Goal: Use online tool/utility: Utilize a website feature to perform a specific function

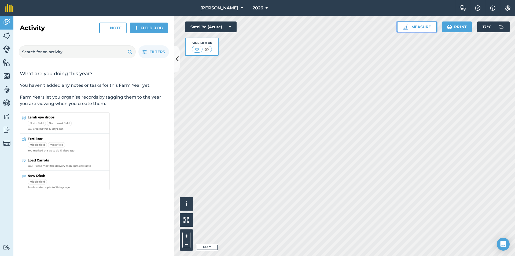
click at [418, 28] on button "Measure" at bounding box center [417, 26] width 40 height 11
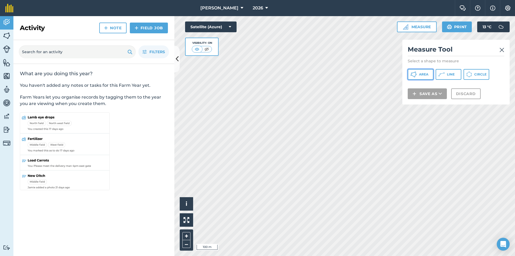
click at [423, 74] on span "Area" at bounding box center [423, 74] width 9 height 4
click at [445, 71] on button "Line" at bounding box center [449, 74] width 26 height 11
click at [501, 50] on img at bounding box center [502, 50] width 5 height 6
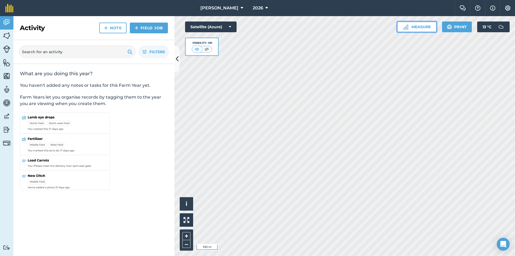
click at [425, 26] on button "Measure" at bounding box center [417, 26] width 40 height 11
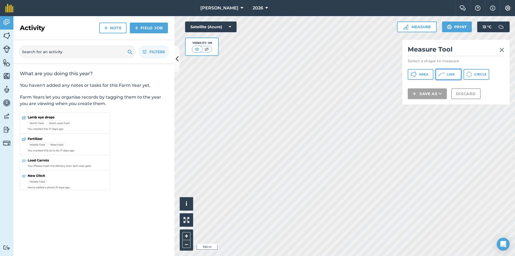
click at [455, 76] on button "Line" at bounding box center [449, 74] width 26 height 11
click at [500, 48] on h2 "Measure Tool" at bounding box center [456, 50] width 97 height 11
click at [502, 48] on img at bounding box center [502, 50] width 5 height 6
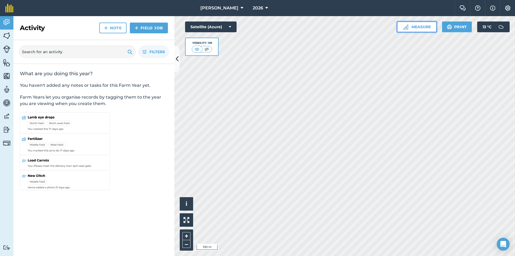
click at [426, 23] on button "Measure" at bounding box center [417, 26] width 40 height 11
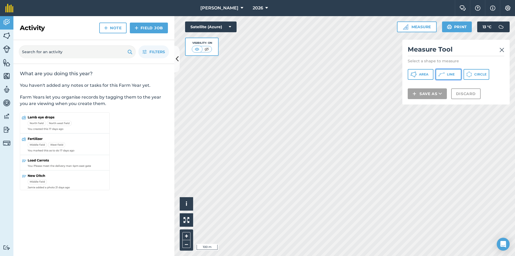
click at [441, 74] on icon at bounding box center [440, 73] width 1 height 1
click at [504, 45] on div "Measure Tool Select a shape to measure Area Line Circle Save as Discard" at bounding box center [455, 72] width 107 height 65
click at [504, 49] on img at bounding box center [502, 50] width 5 height 6
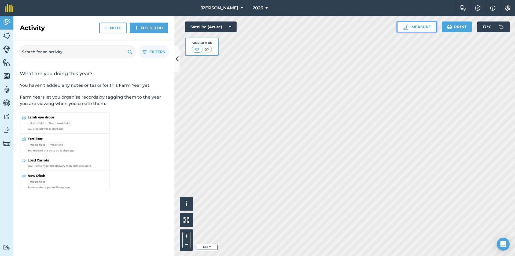
click at [424, 24] on button "Measure" at bounding box center [417, 26] width 40 height 11
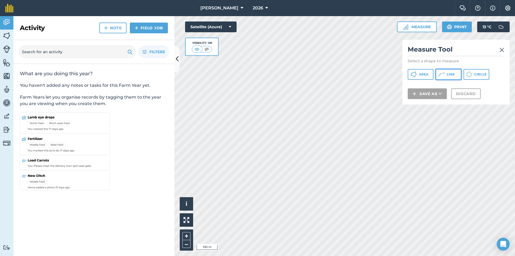
click at [452, 74] on span "Line" at bounding box center [451, 74] width 8 height 4
click at [504, 49] on img at bounding box center [502, 50] width 5 height 6
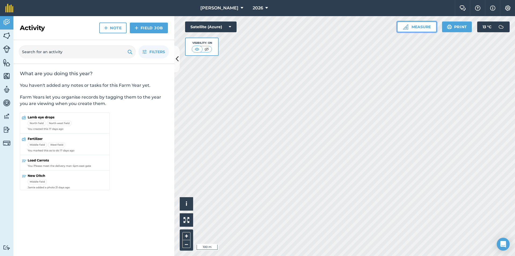
click at [424, 22] on button "Measure" at bounding box center [417, 26] width 40 height 11
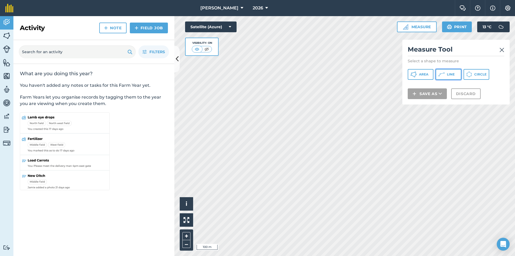
click at [445, 74] on button "Line" at bounding box center [449, 74] width 26 height 11
click at [502, 51] on img at bounding box center [502, 50] width 5 height 6
